Goal: Task Accomplishment & Management: Manage account settings

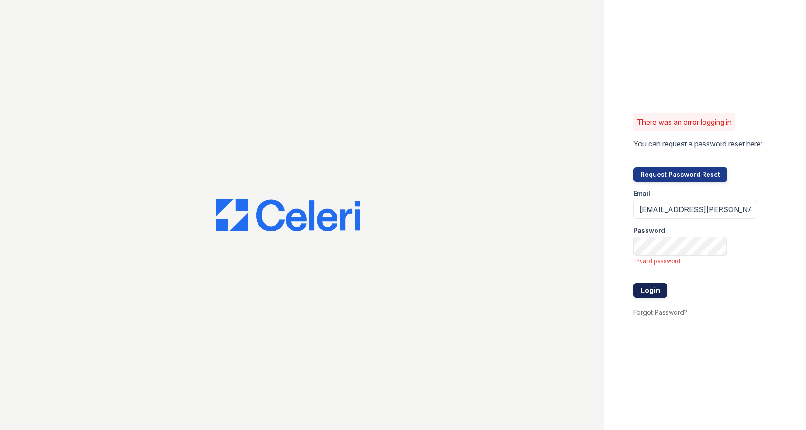
click at [651, 293] on button "Login" at bounding box center [651, 290] width 34 height 14
click at [670, 261] on span "invalid password" at bounding box center [697, 261] width 122 height 7
click at [663, 265] on div at bounding box center [696, 274] width 124 height 18
click at [646, 288] on button "Login" at bounding box center [651, 290] width 34 height 14
click at [652, 312] on link "Forgot Password?" at bounding box center [661, 312] width 54 height 8
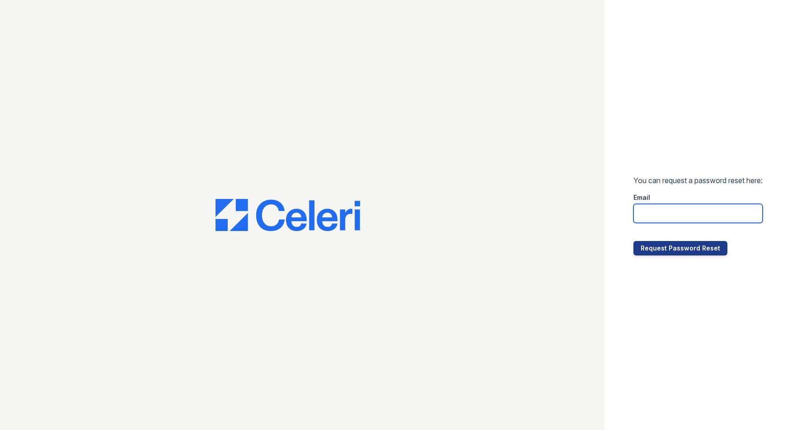
click at [651, 213] on input "email" at bounding box center [698, 213] width 129 height 19
type input "kslimski@corcoran.com"
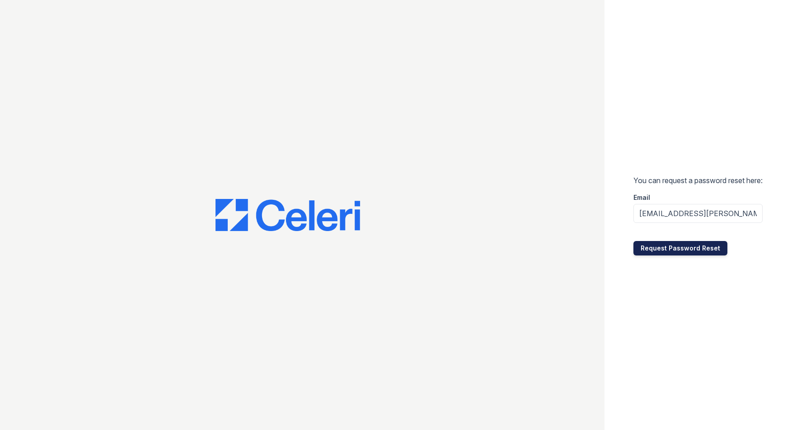
click at [674, 247] on button "Request Password Reset" at bounding box center [681, 248] width 94 height 14
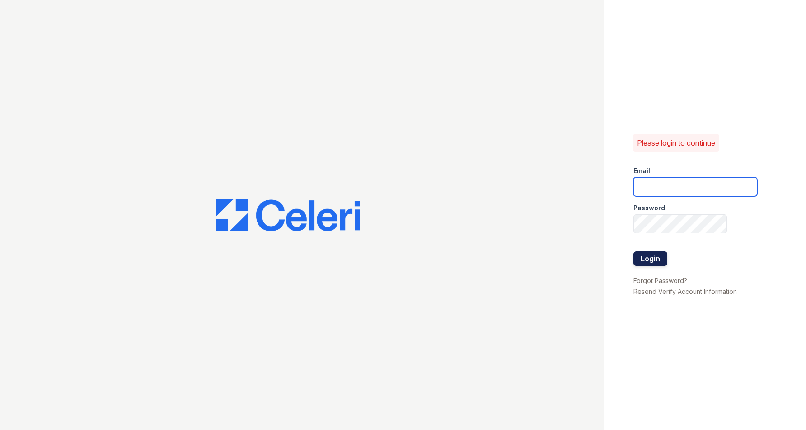
type input "kslimski@corcoran.com"
click at [646, 259] on button "Login" at bounding box center [651, 258] width 34 height 14
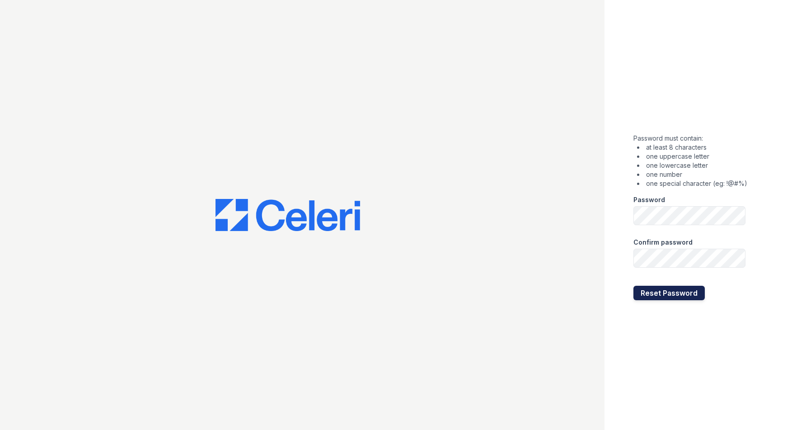
click at [664, 294] on button "Reset Password" at bounding box center [669, 293] width 71 height 14
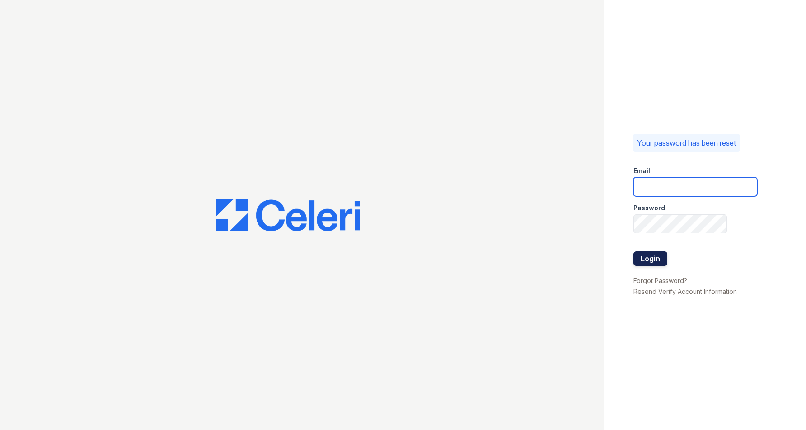
type input "[EMAIL_ADDRESS][PERSON_NAME][DOMAIN_NAME]"
click at [648, 257] on button "Login" at bounding box center [651, 258] width 34 height 14
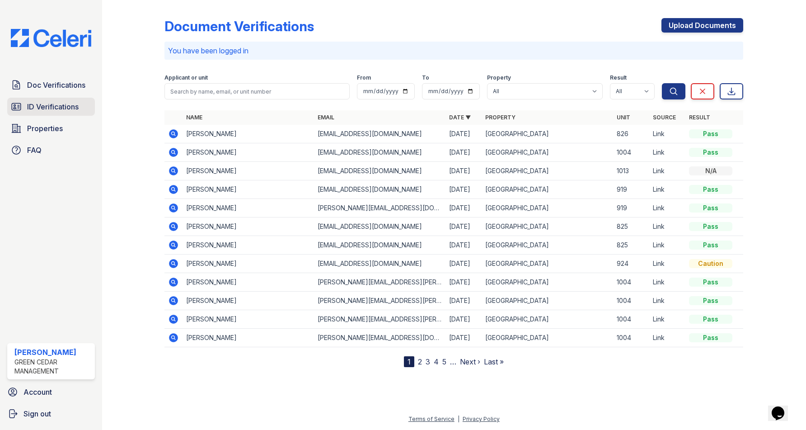
click at [52, 107] on span "ID Verifications" at bounding box center [53, 106] width 52 height 11
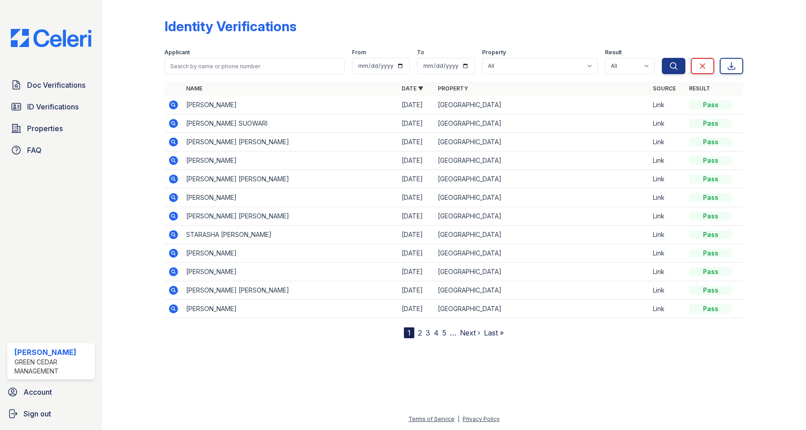
click at [422, 334] on link "2" at bounding box center [420, 332] width 4 height 9
click at [173, 124] on icon at bounding box center [173, 123] width 11 height 11
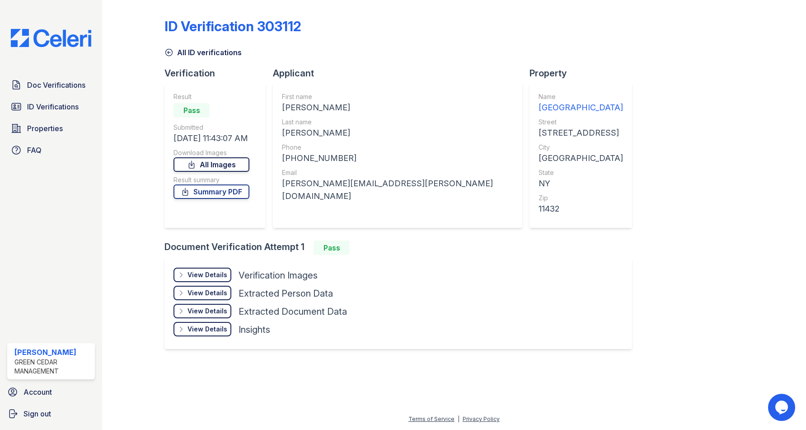
click at [230, 167] on link "All Images" at bounding box center [212, 164] width 76 height 14
click at [234, 193] on link "Summary PDF" at bounding box center [212, 191] width 76 height 14
click at [53, 85] on span "Doc Verifications" at bounding box center [56, 85] width 58 height 11
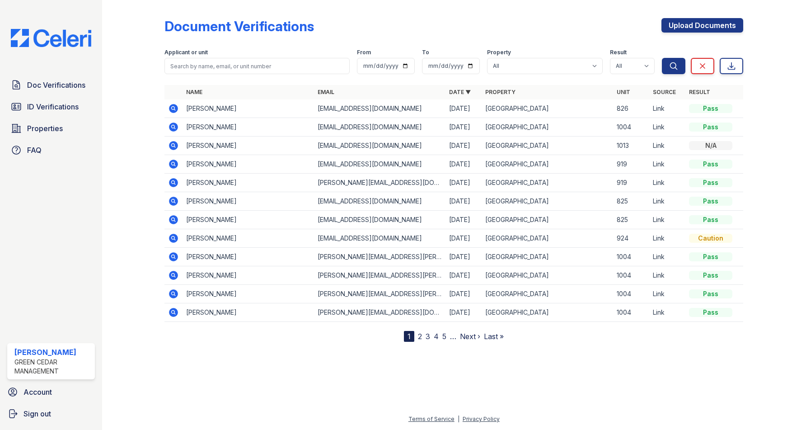
click at [176, 296] on icon at bounding box center [174, 293] width 9 height 9
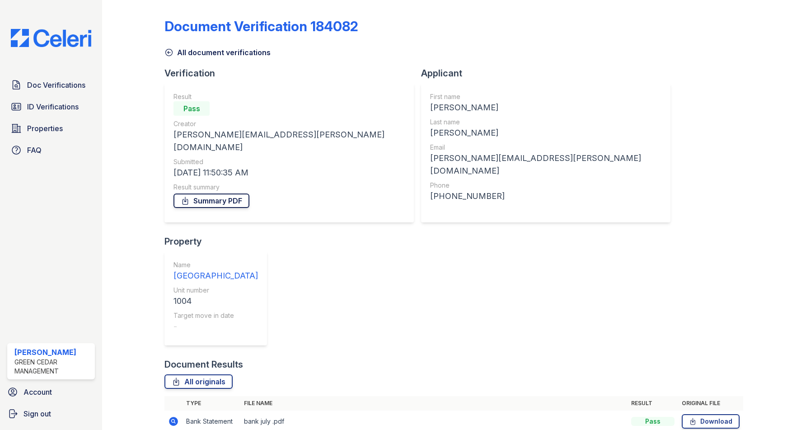
click at [220, 193] on link "Summary PDF" at bounding box center [212, 200] width 76 height 14
click at [200, 374] on link "All originals" at bounding box center [199, 381] width 68 height 14
click at [60, 92] on link "Doc Verifications" at bounding box center [51, 85] width 88 height 18
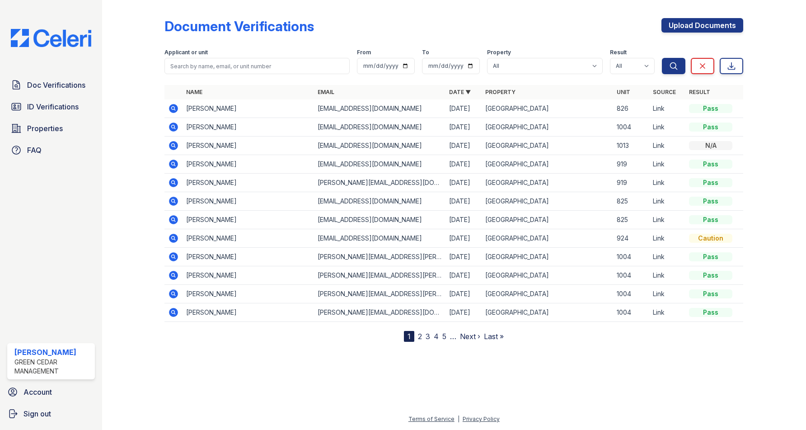
click at [175, 276] on icon at bounding box center [174, 275] width 9 height 9
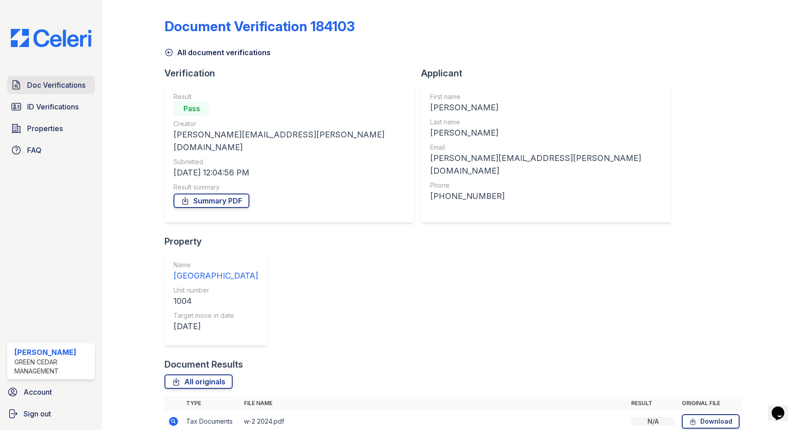
click at [62, 82] on span "Doc Verifications" at bounding box center [56, 85] width 58 height 11
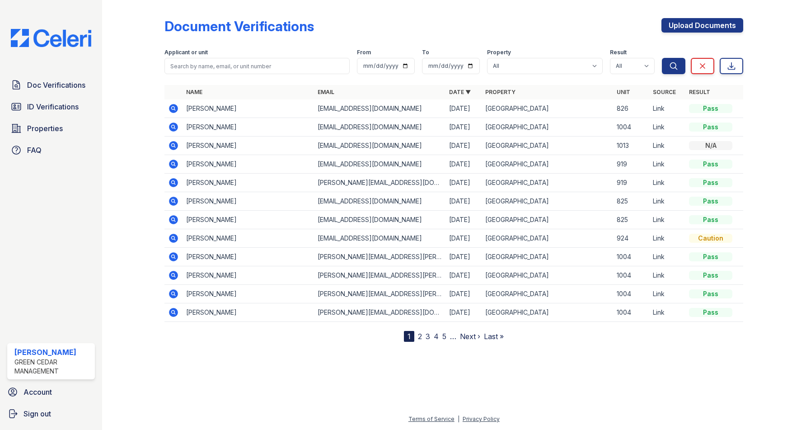
click at [176, 261] on icon at bounding box center [173, 256] width 11 height 11
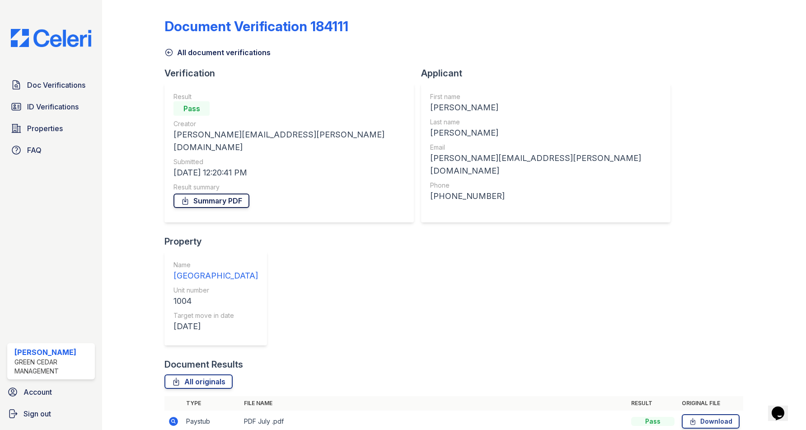
click at [224, 193] on link "Summary PDF" at bounding box center [212, 200] width 76 height 14
click at [203, 374] on link "All originals" at bounding box center [199, 381] width 68 height 14
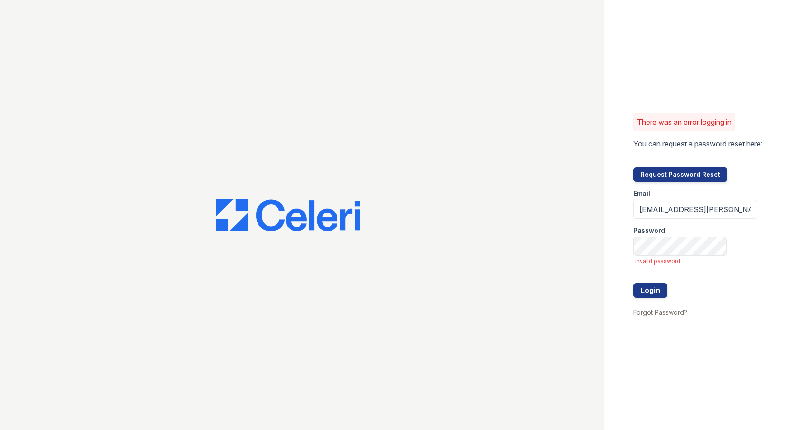
click at [645, 303] on div at bounding box center [696, 301] width 124 height 9
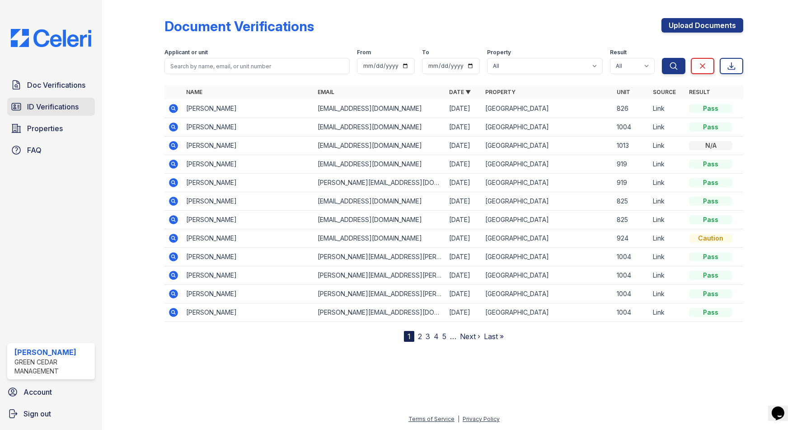
click at [61, 111] on span "ID Verifications" at bounding box center [53, 106] width 52 height 11
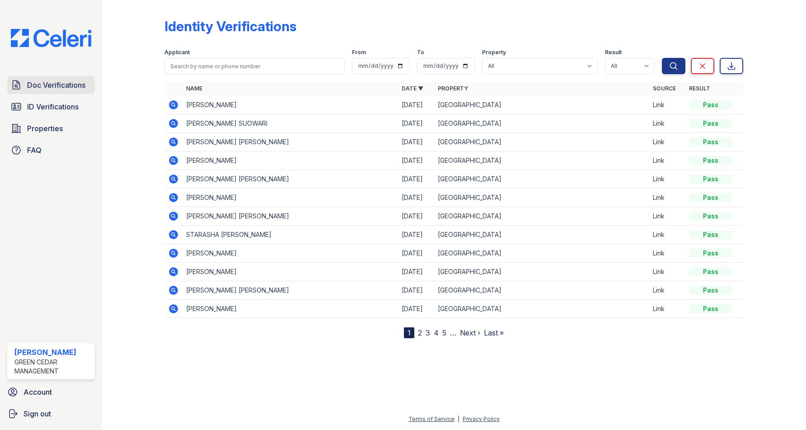
click at [63, 85] on span "Doc Verifications" at bounding box center [56, 85] width 58 height 11
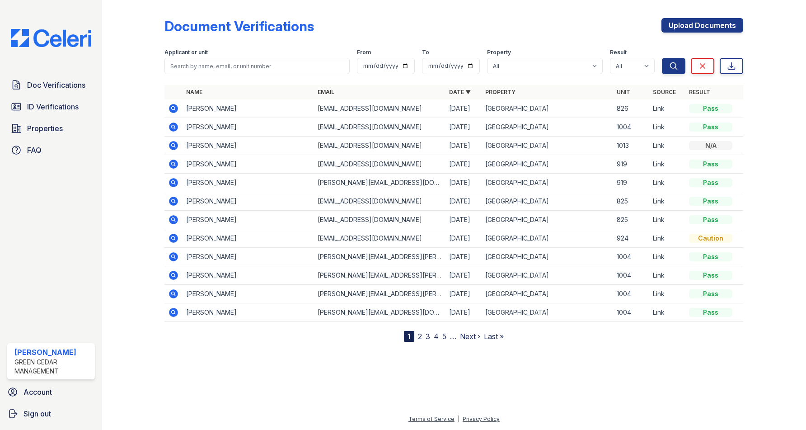
click at [283, 143] on td "Jacqueline Suowari" at bounding box center [249, 146] width 132 height 19
click at [176, 108] on icon at bounding box center [174, 108] width 9 height 9
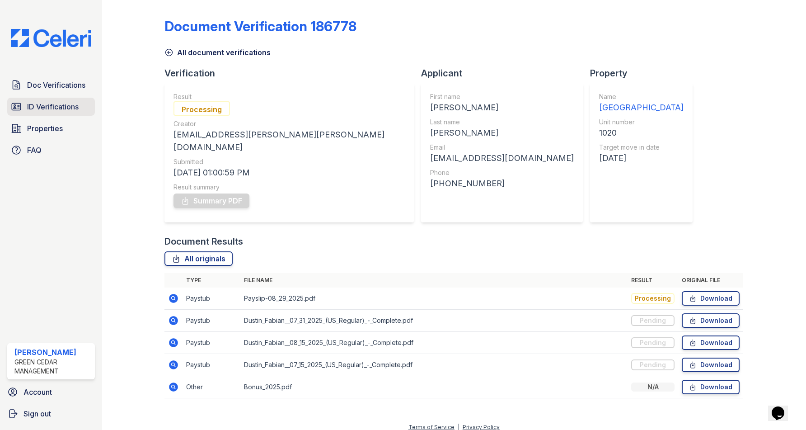
click at [46, 109] on span "ID Verifications" at bounding box center [53, 106] width 52 height 11
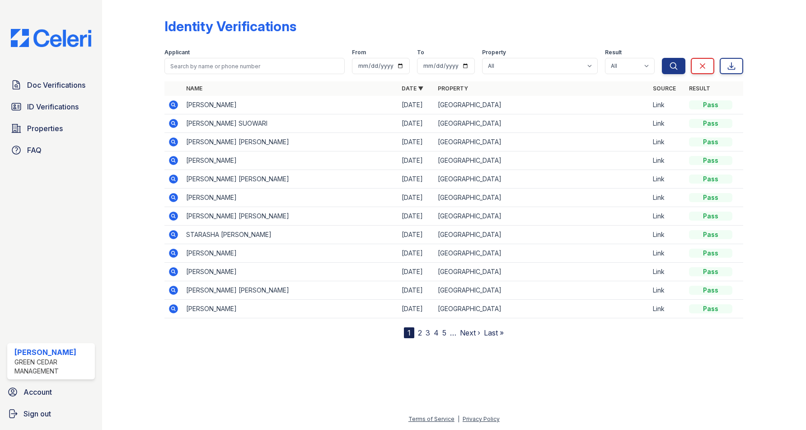
click at [421, 333] on link "2" at bounding box center [420, 332] width 4 height 9
